Goal: Transaction & Acquisition: Purchase product/service

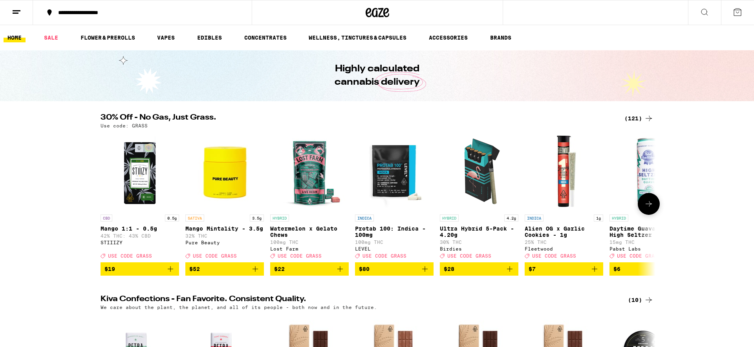
scroll to position [5, 0]
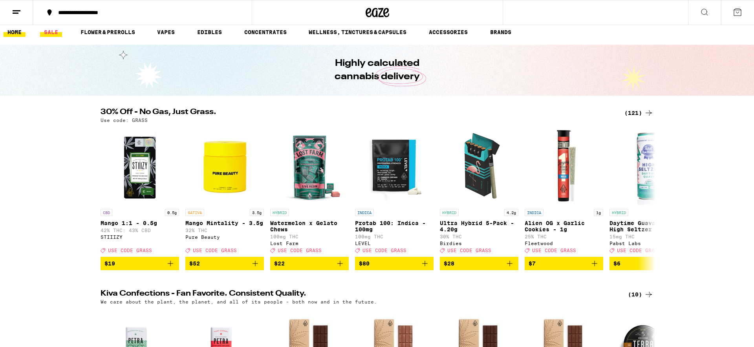
click at [53, 32] on link "SALE" at bounding box center [51, 31] width 22 height 9
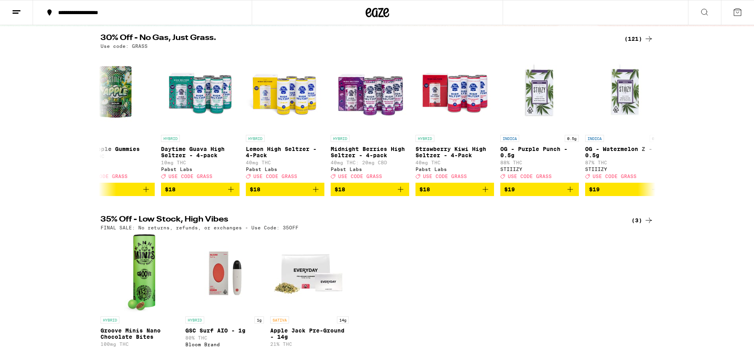
scroll to position [0, 1463]
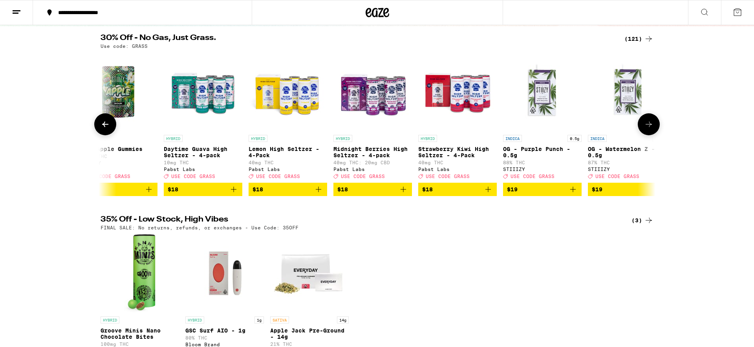
click at [400, 194] on icon "Add to bag" at bounding box center [402, 189] width 9 height 9
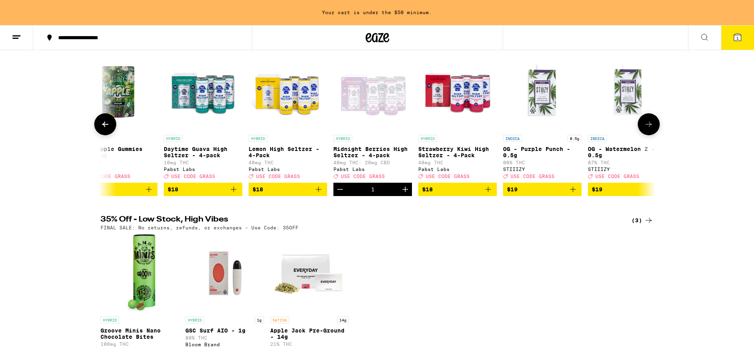
click at [234, 192] on icon "Add to bag" at bounding box center [233, 189] width 5 height 5
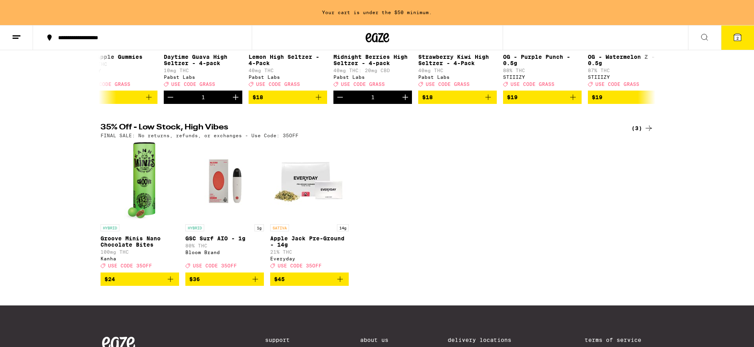
scroll to position [0, 0]
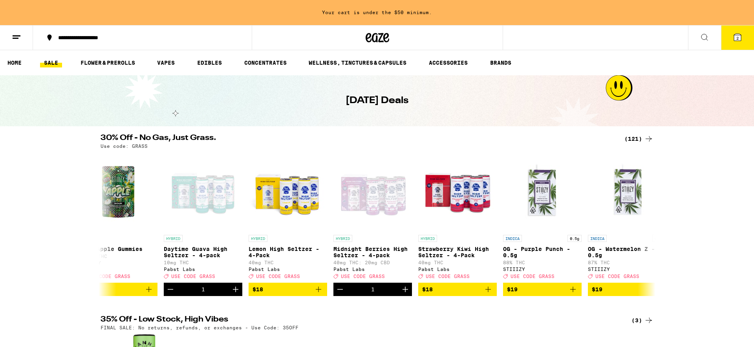
click at [634, 137] on div "(121)" at bounding box center [638, 138] width 29 height 9
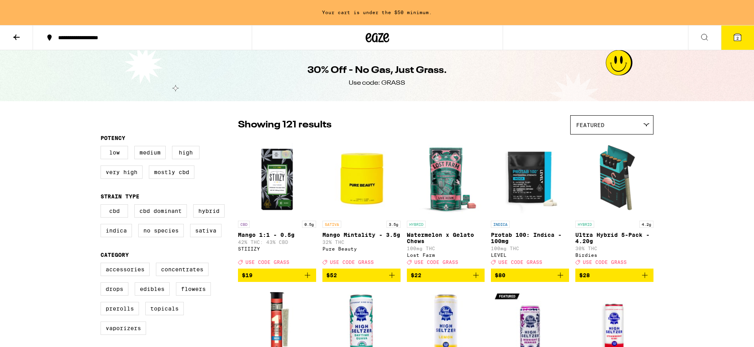
click at [16, 35] on icon at bounding box center [16, 37] width 6 height 5
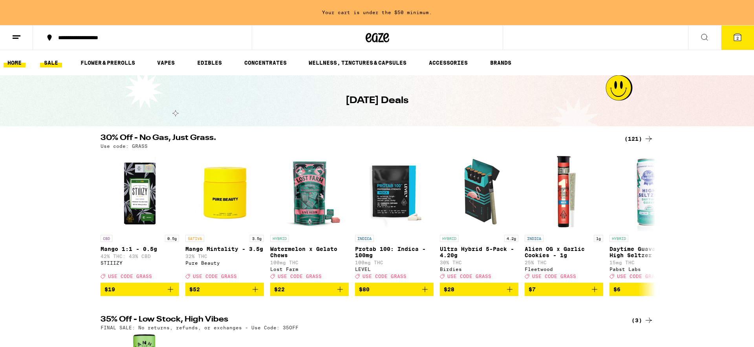
click at [24, 64] on link "HOME" at bounding box center [15, 62] width 22 height 9
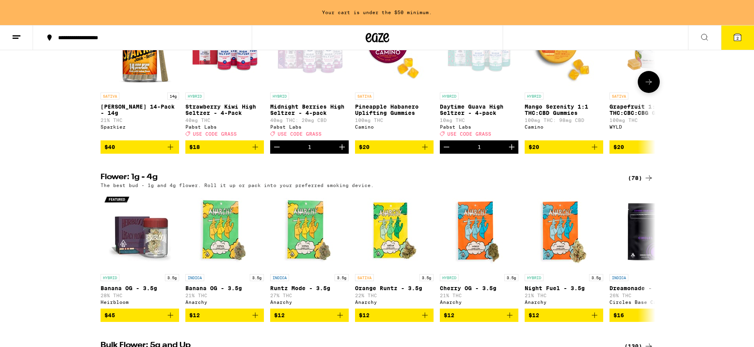
scroll to position [691, 0]
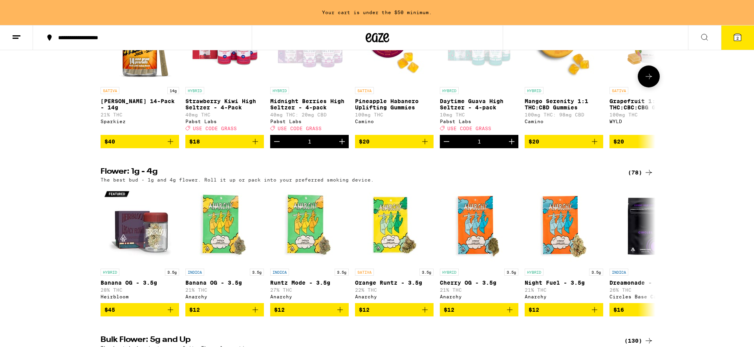
click at [169, 144] on icon "Add to bag" at bounding box center [170, 141] width 5 height 5
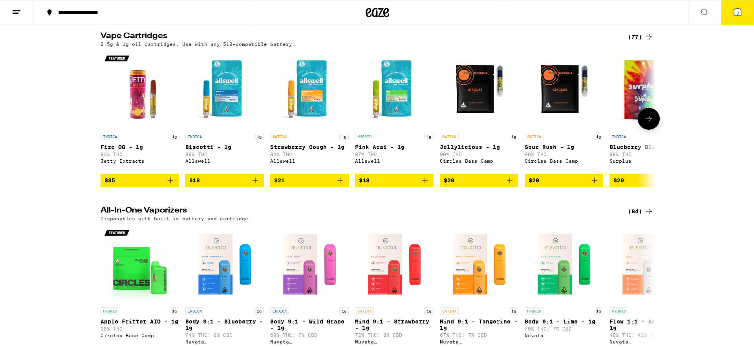
scroll to position [1146, 0]
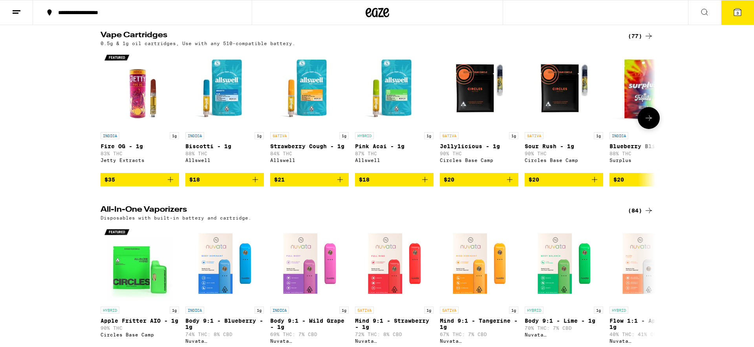
click at [427, 183] on icon "Add to bag" at bounding box center [424, 179] width 5 height 5
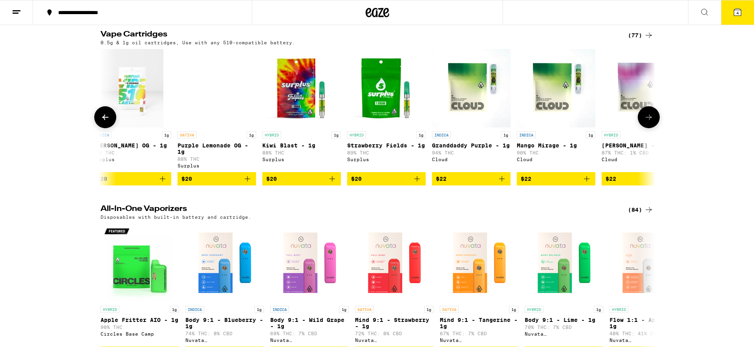
scroll to position [0, 0]
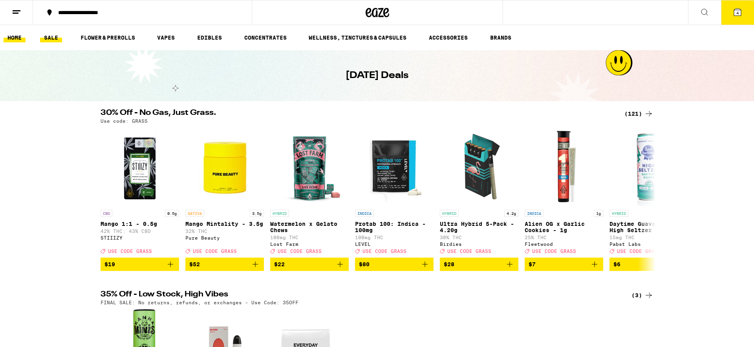
click at [9, 41] on link "HOME" at bounding box center [15, 37] width 22 height 9
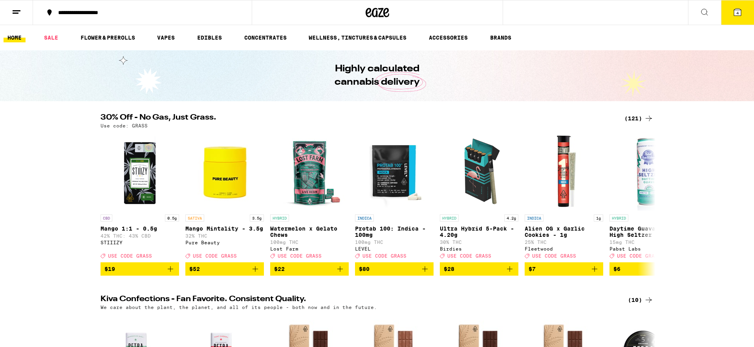
click at [738, 18] on button "4" at bounding box center [737, 12] width 33 height 24
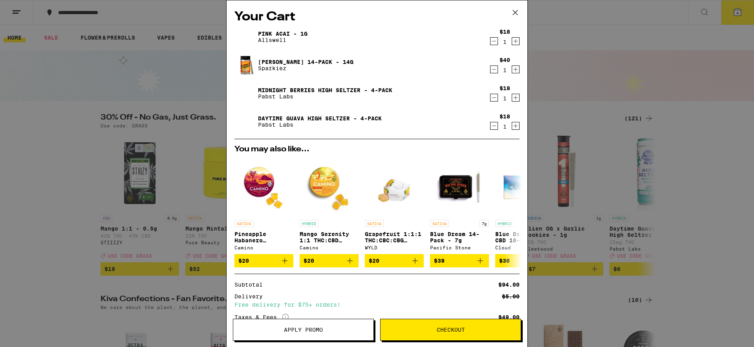
click at [495, 99] on icon "Decrement" at bounding box center [493, 97] width 7 height 9
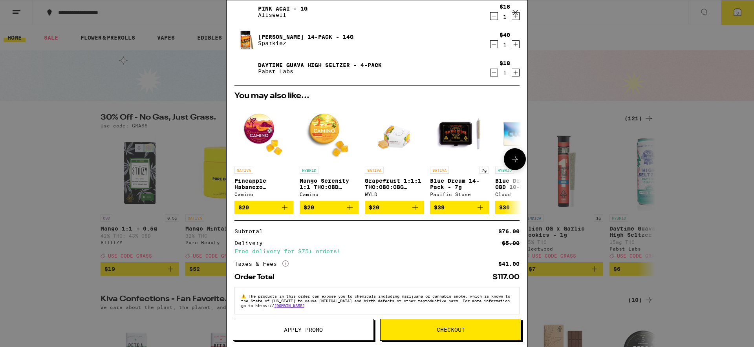
scroll to position [36, 0]
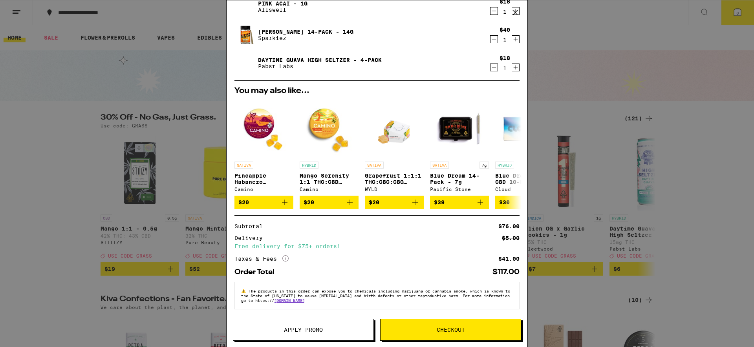
click at [299, 324] on button "Apply Promo" at bounding box center [303, 330] width 141 height 22
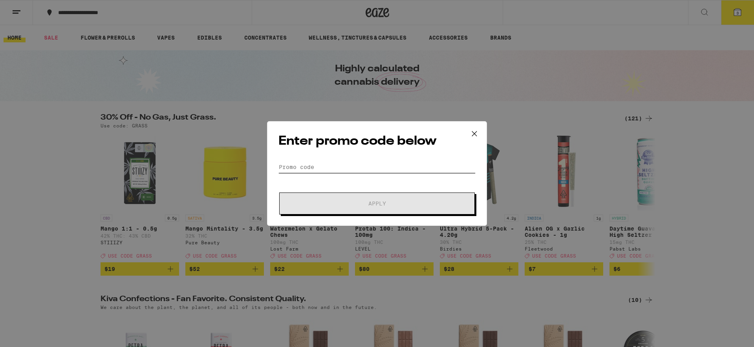
click at [339, 166] on input "Promo Code" at bounding box center [376, 167] width 197 height 12
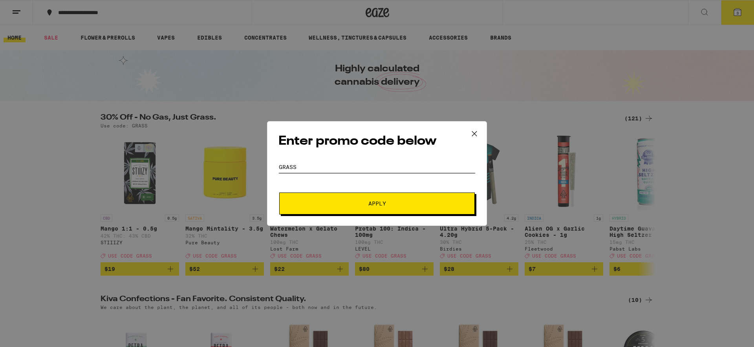
type input "grass"
click at [345, 199] on button "Apply" at bounding box center [376, 204] width 195 height 22
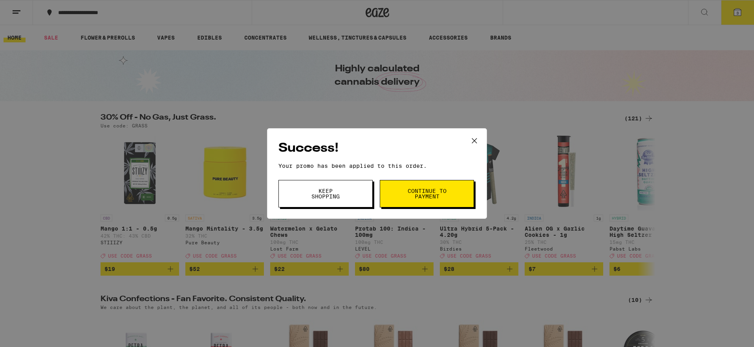
click at [400, 193] on button "Continue to payment" at bounding box center [427, 193] width 94 height 27
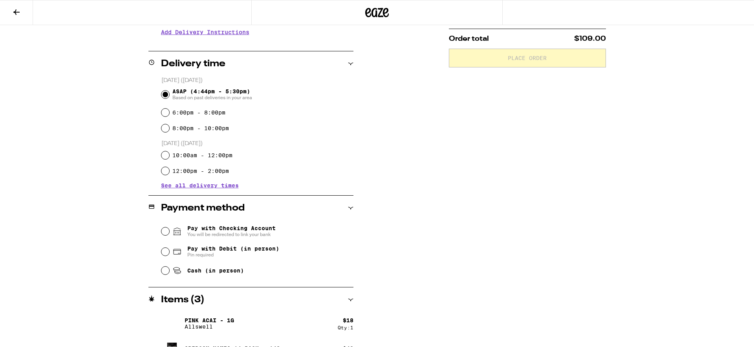
scroll to position [218, 0]
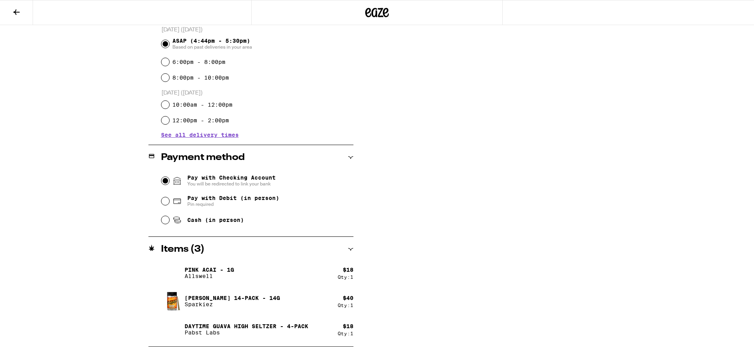
click at [163, 181] on input "Pay with Checking Account You will be redirected to link your bank" at bounding box center [165, 181] width 8 height 8
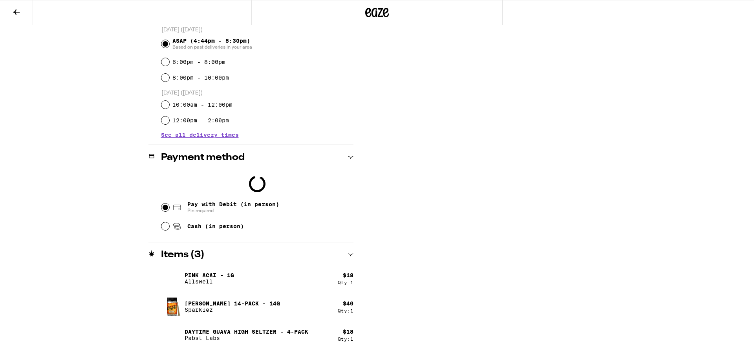
click at [166, 208] on input "Pay with Debit (in person) Pin required" at bounding box center [165, 208] width 8 height 8
radio input "true"
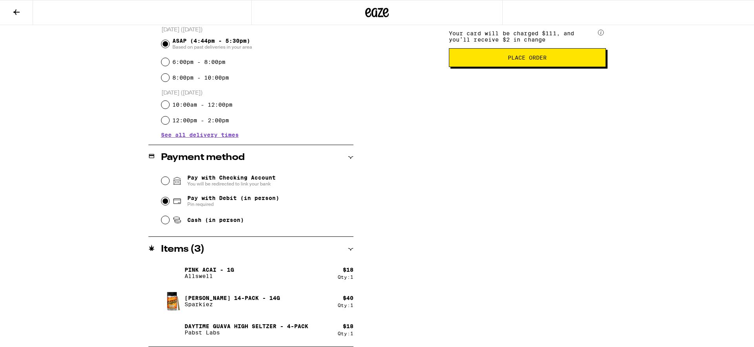
click at [163, 203] on input "Pay with Debit (in person) Pin required" at bounding box center [165, 201] width 8 height 8
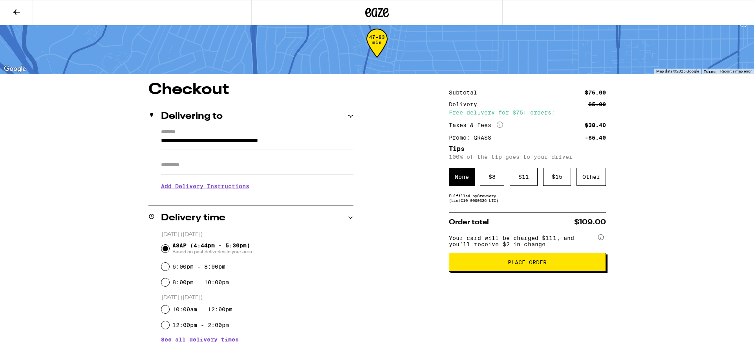
scroll to position [18, 0]
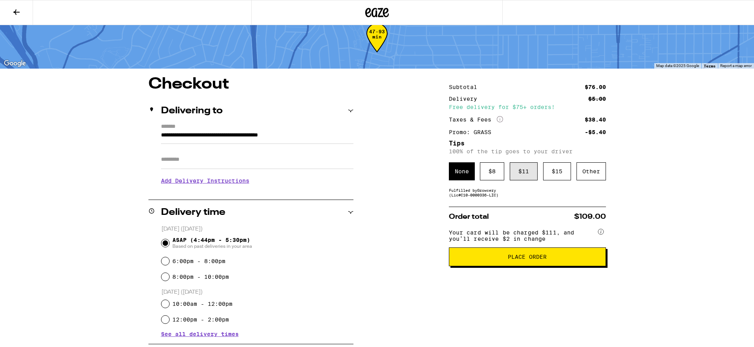
click at [528, 173] on div "$ 11" at bounding box center [524, 172] width 28 height 18
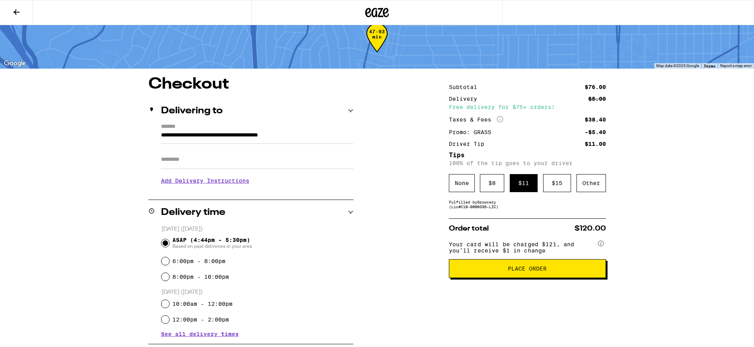
click at [525, 272] on span "Place Order" at bounding box center [527, 268] width 39 height 5
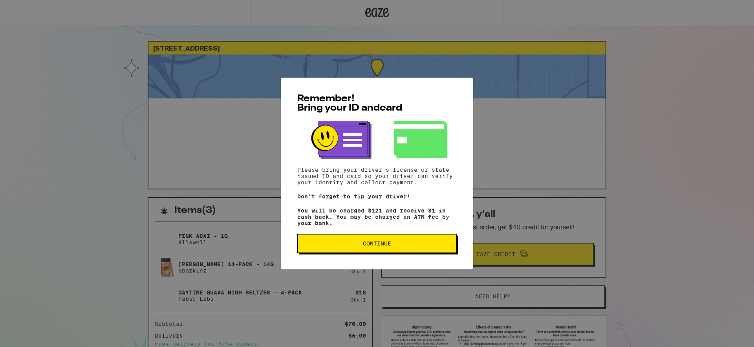
click at [356, 246] on span "Continue" at bounding box center [377, 243] width 146 height 5
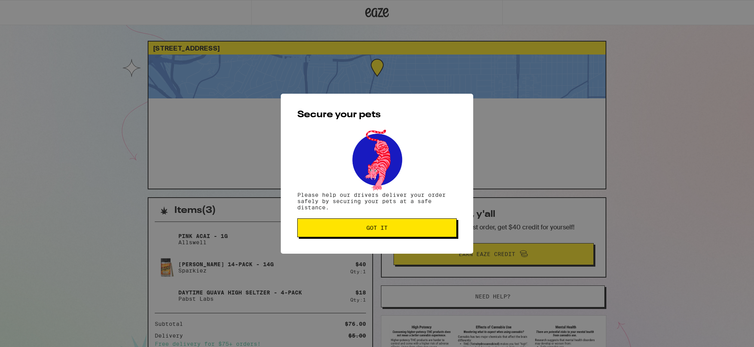
click at [378, 236] on button "Got it" at bounding box center [376, 228] width 159 height 19
